Goal: Information Seeking & Learning: Understand process/instructions

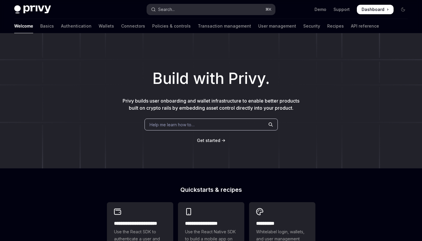
click at [186, 12] on button "Search... ⌘ K" at bounding box center [211, 9] width 128 height 11
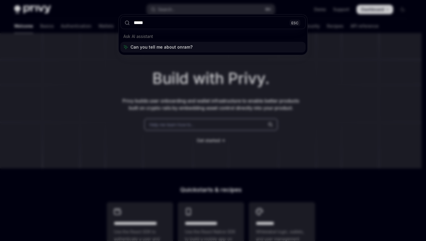
type input "******"
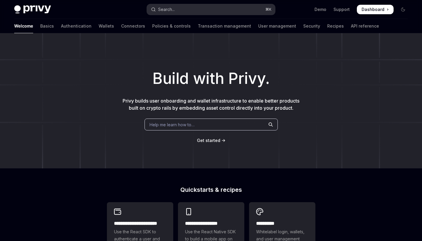
type textarea "*"
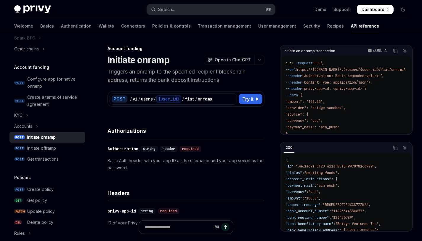
click at [157, 75] on p "Triggers an onramp to the specified recipient blockchain address, returns the b…" at bounding box center [185, 75] width 157 height 17
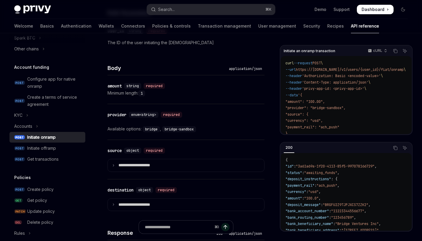
scroll to position [258, 0]
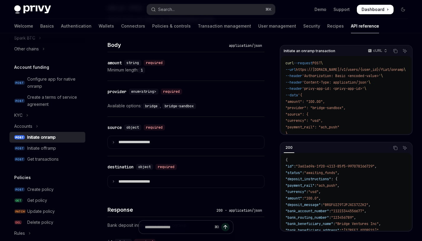
click at [151, 105] on code "bridge" at bounding box center [151, 106] width 17 height 6
